Goal: Information Seeking & Learning: Learn about a topic

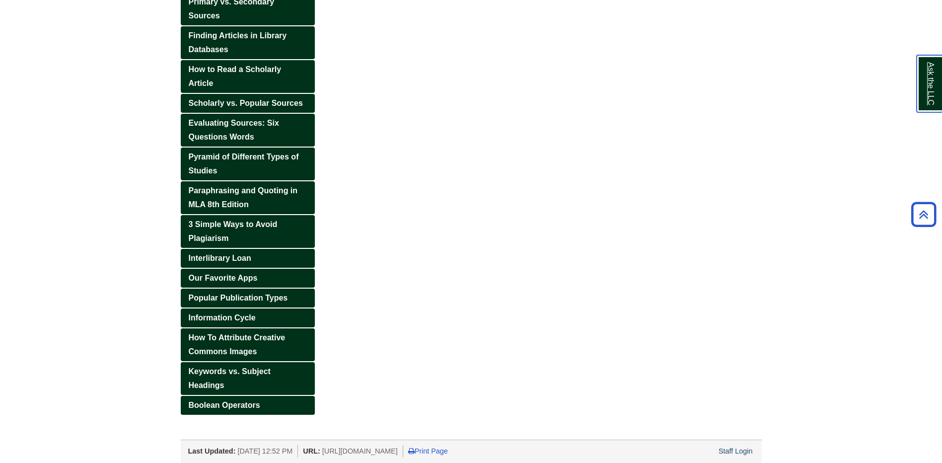
scroll to position [305, 0]
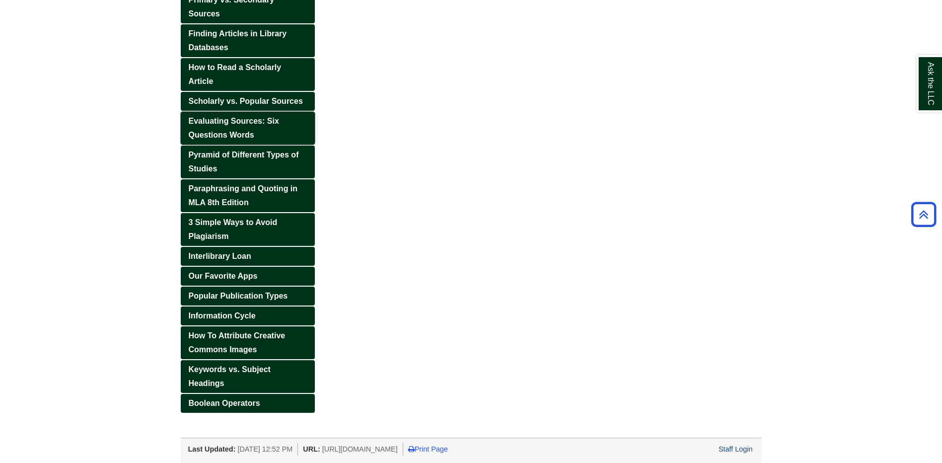
click at [227, 120] on span "Evaluating Sources: Six Questions Words" at bounding box center [234, 128] width 90 height 22
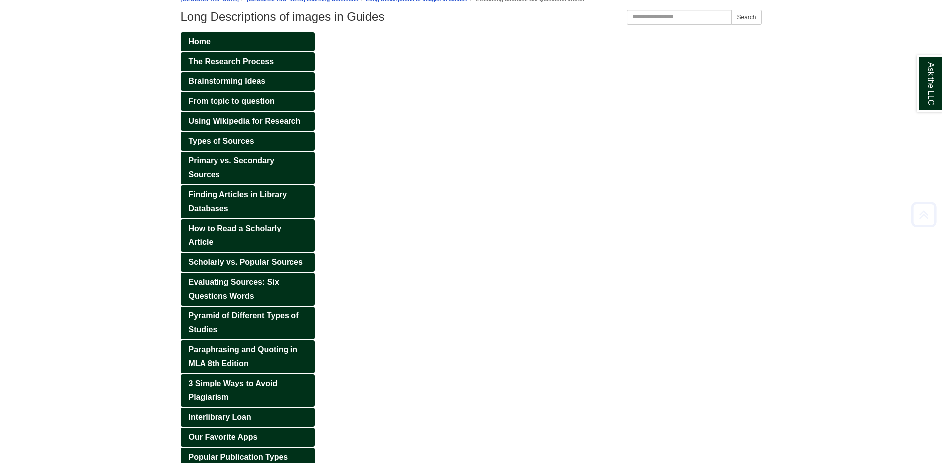
scroll to position [149, 0]
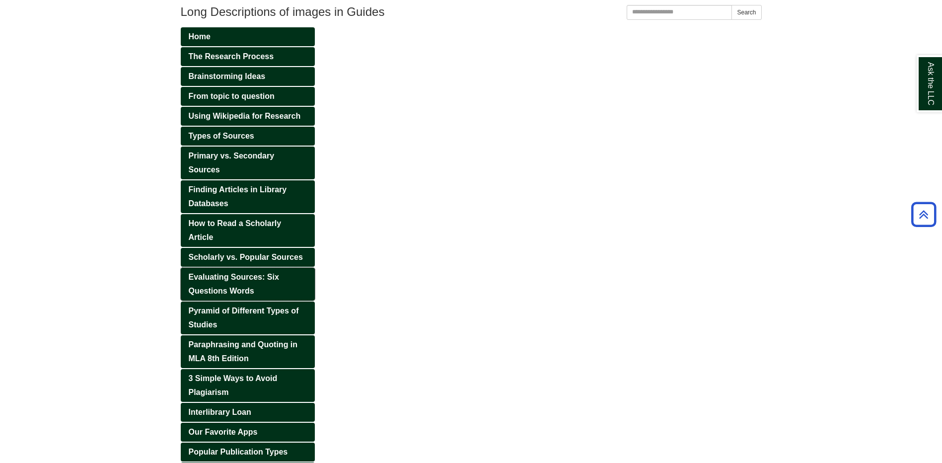
click at [221, 278] on span "Evaluating Sources: Six Questions Words" at bounding box center [234, 284] width 90 height 22
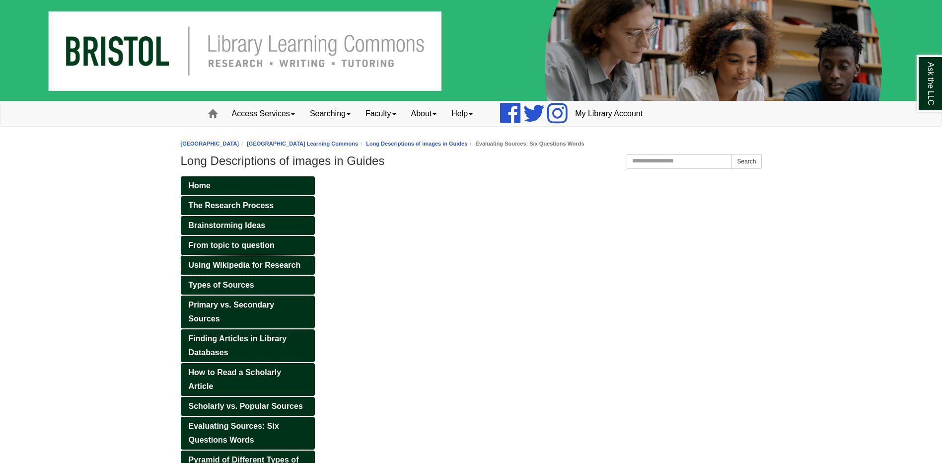
click at [261, 266] on span "Using Wikipedia for Research" at bounding box center [245, 265] width 112 height 8
click at [200, 186] on span "Home" at bounding box center [200, 185] width 22 height 8
click at [207, 207] on span "The Research Process" at bounding box center [231, 205] width 85 height 8
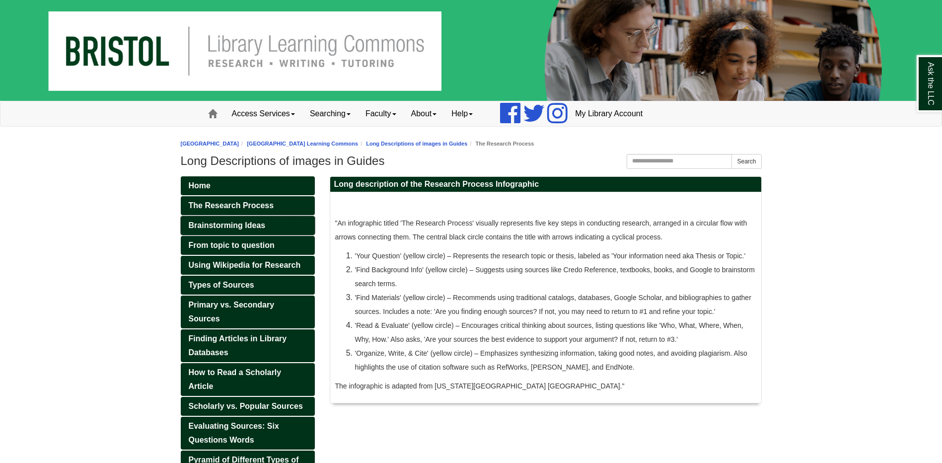
click at [204, 226] on span "Brainstorming Ideas" at bounding box center [227, 225] width 77 height 8
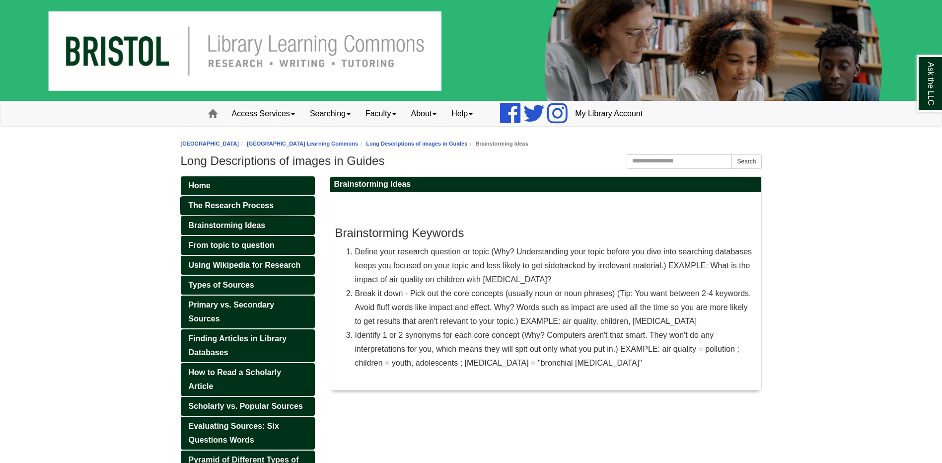
click at [207, 207] on span "The Research Process" at bounding box center [231, 205] width 85 height 8
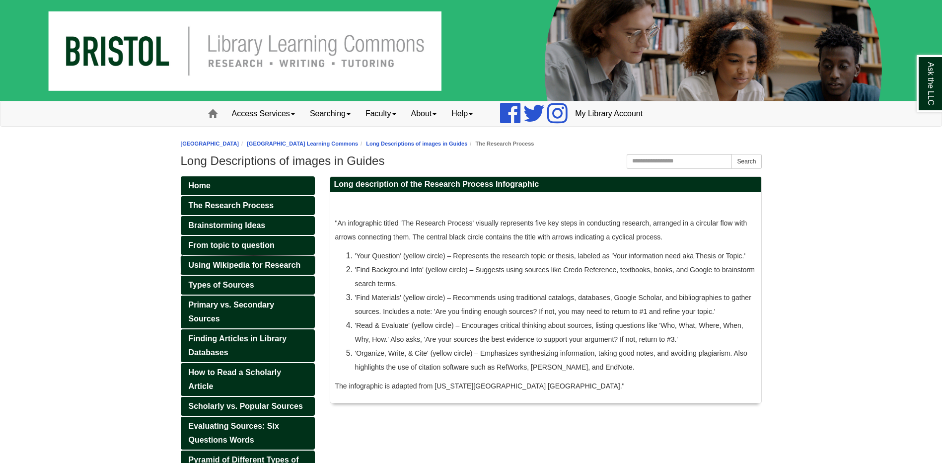
click at [208, 262] on span "Using Wikipedia for Research" at bounding box center [245, 265] width 112 height 8
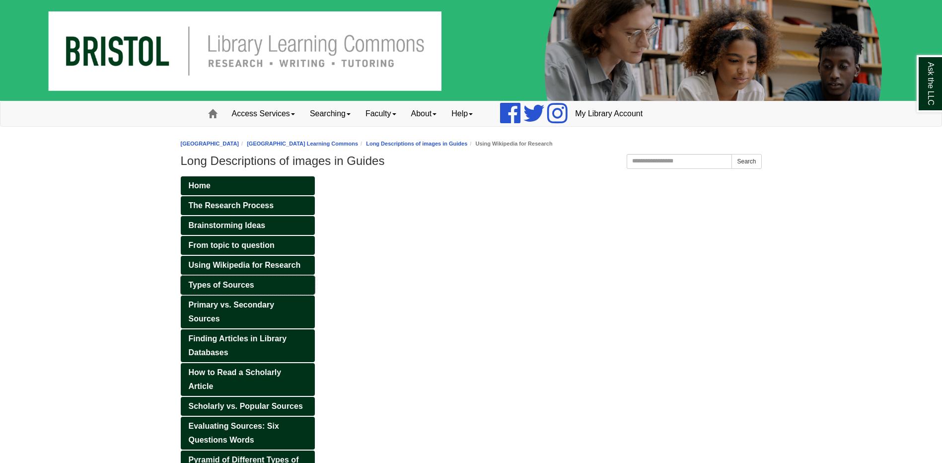
click at [210, 283] on span "Types of Sources" at bounding box center [222, 285] width 66 height 8
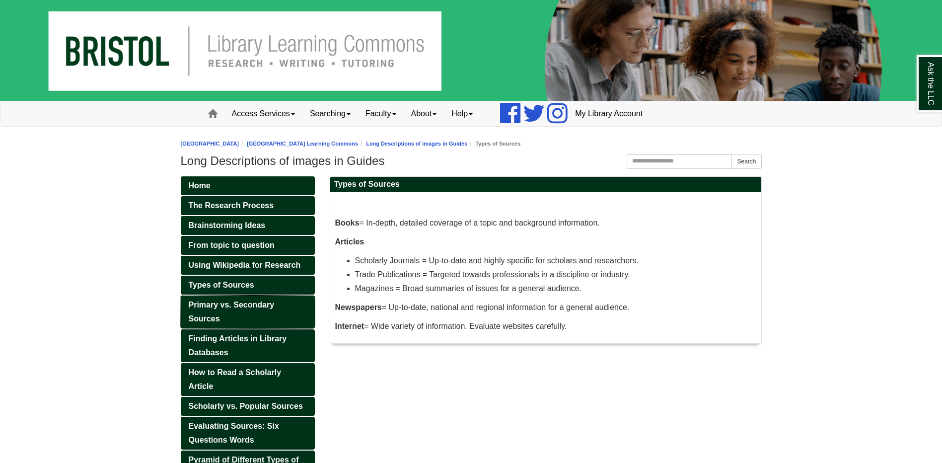
click at [210, 304] on span "Primary vs. Secondary Sources" at bounding box center [232, 311] width 86 height 22
